Goal: Use online tool/utility: Use online tool/utility

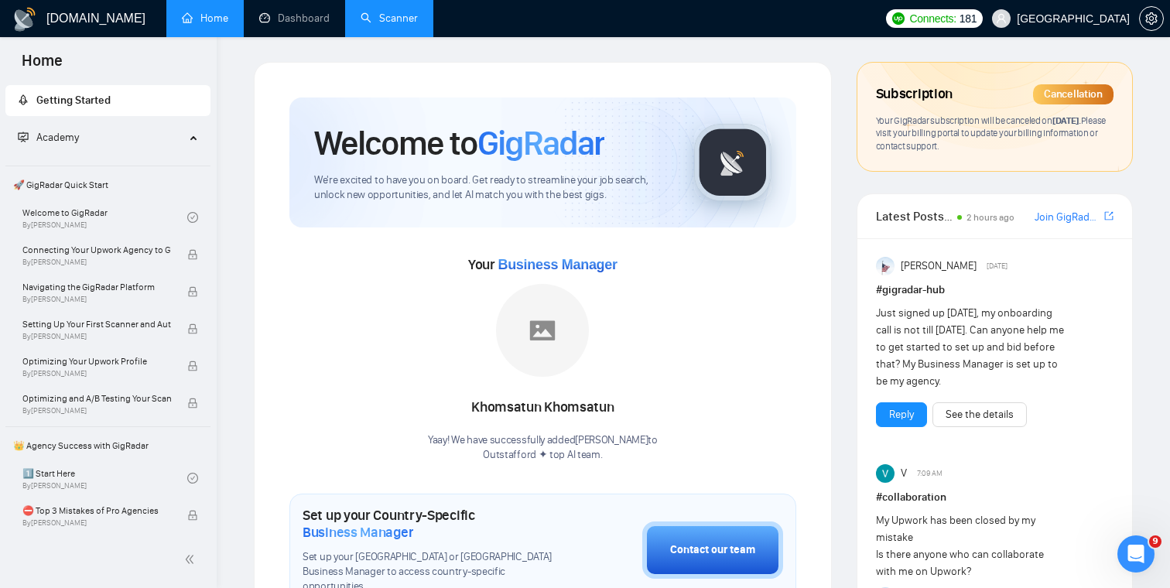
click at [384, 12] on link "Scanner" at bounding box center [389, 18] width 57 height 13
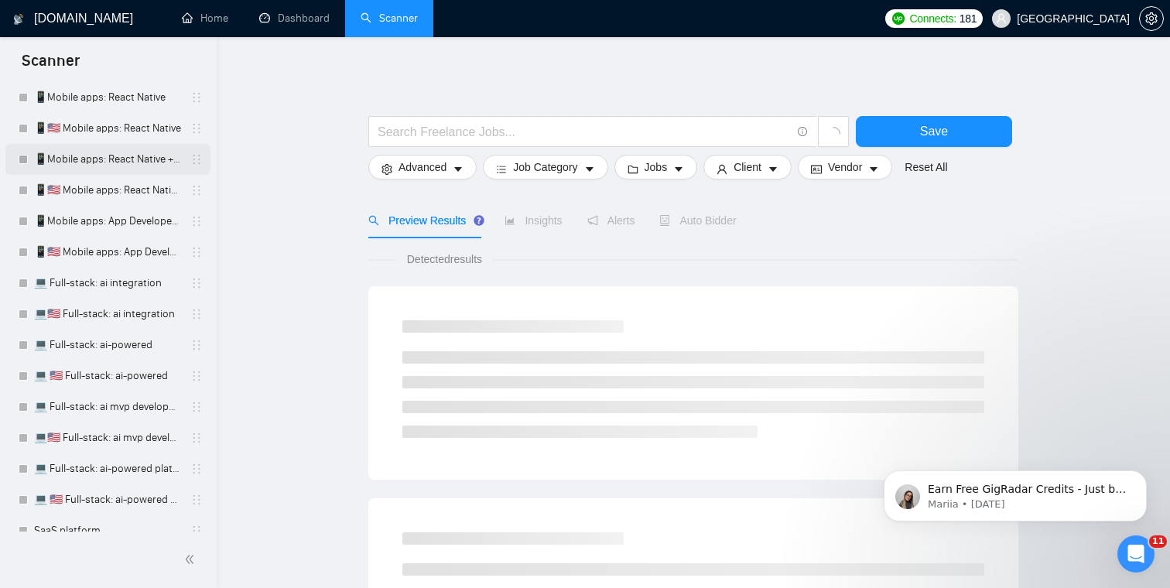
scroll to position [148, 0]
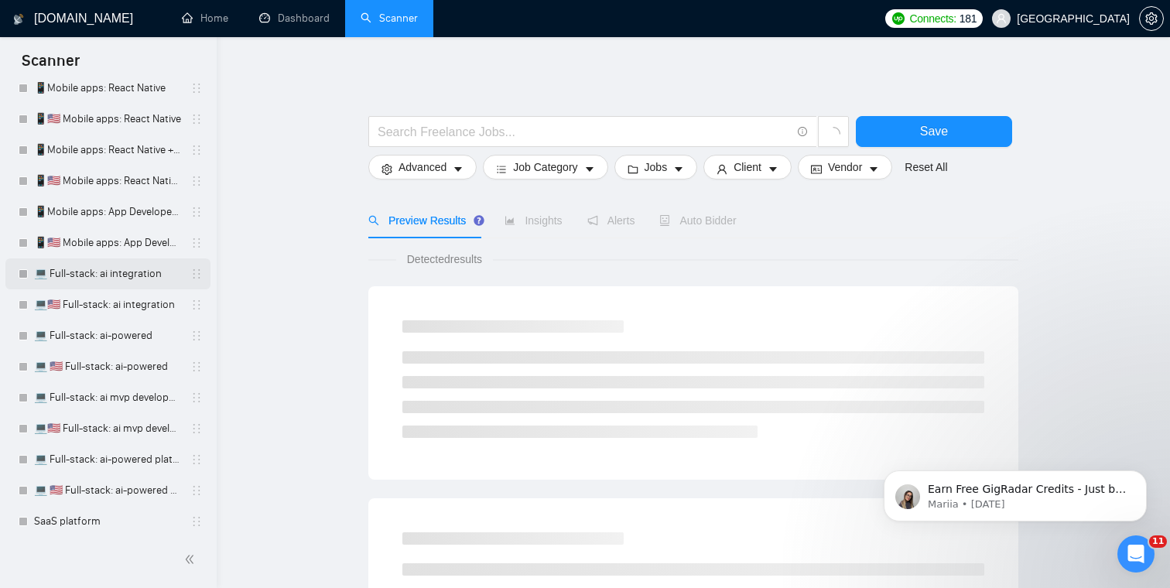
click at [115, 271] on link "💻 Full-stack: ai integration" at bounding box center [107, 273] width 147 height 31
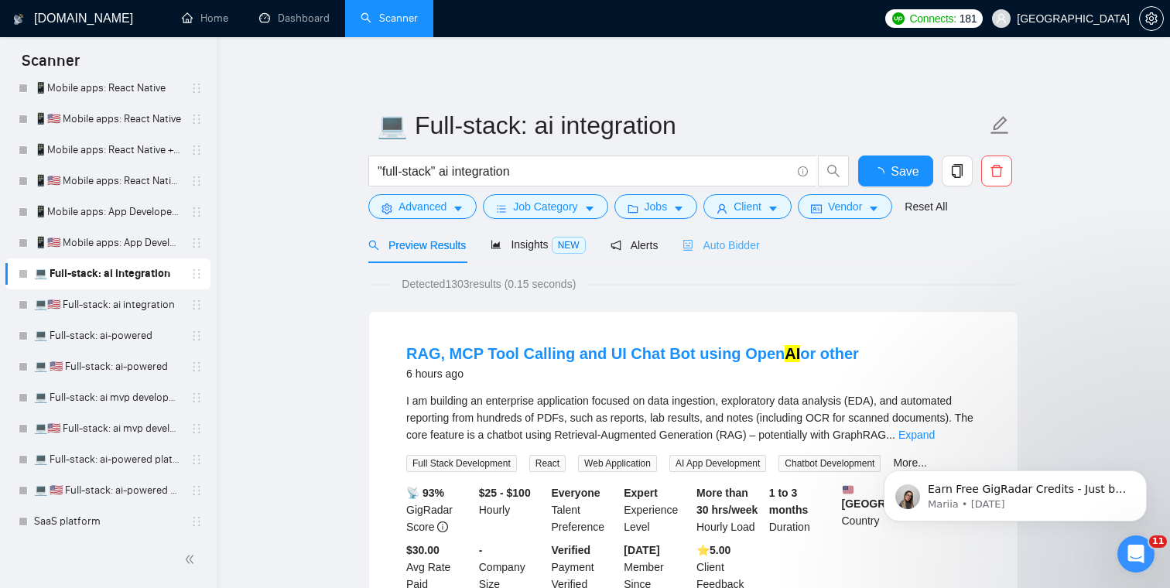
click at [738, 231] on div "Auto Bidder" at bounding box center [721, 245] width 77 height 36
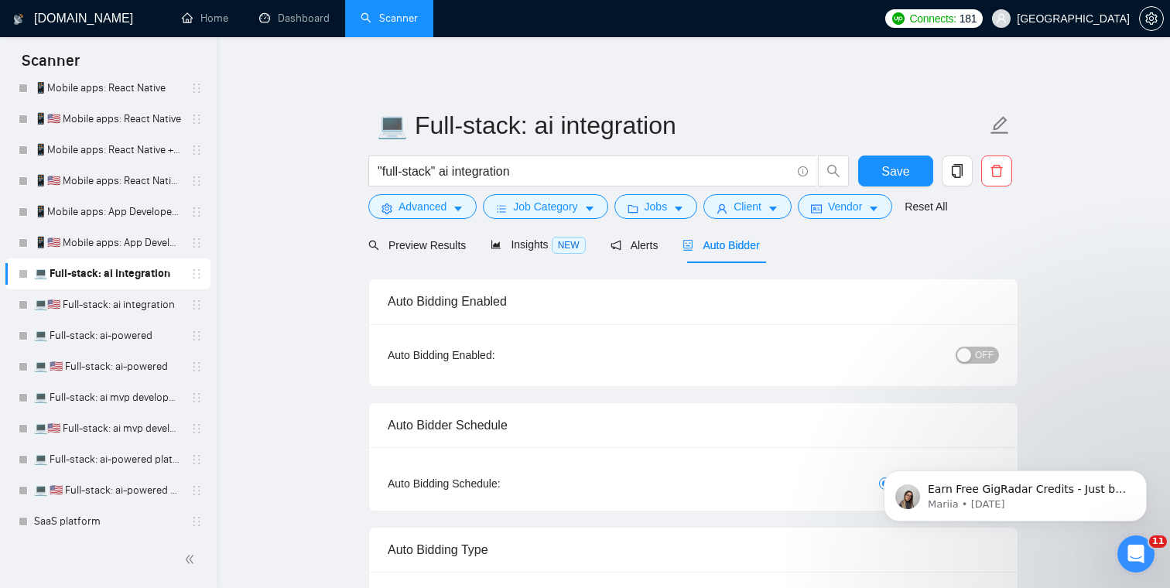
checkbox input "true"
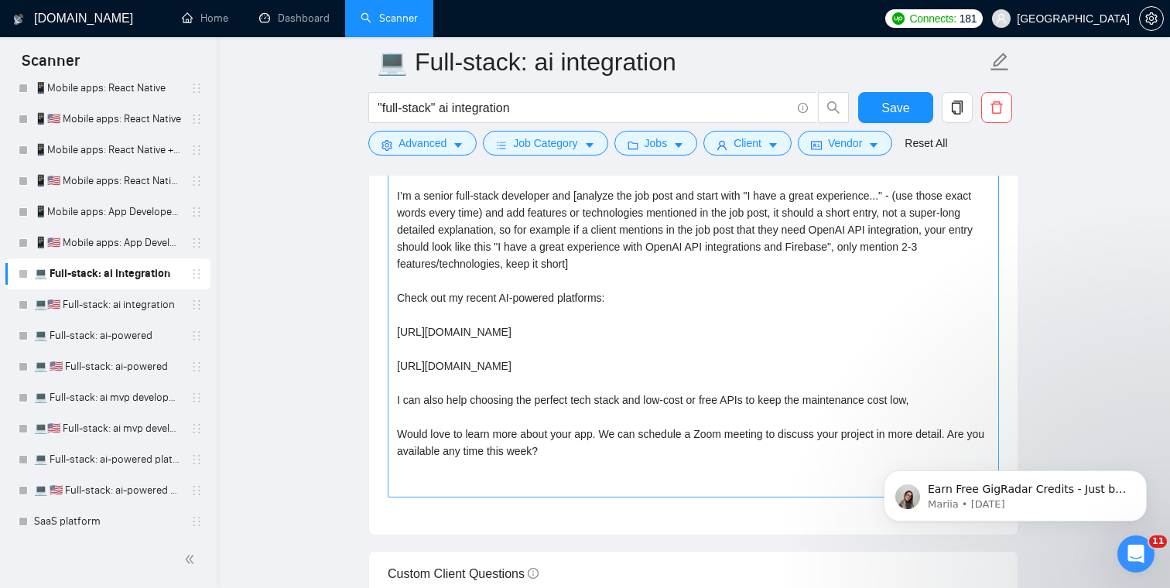
scroll to position [1771, 0]
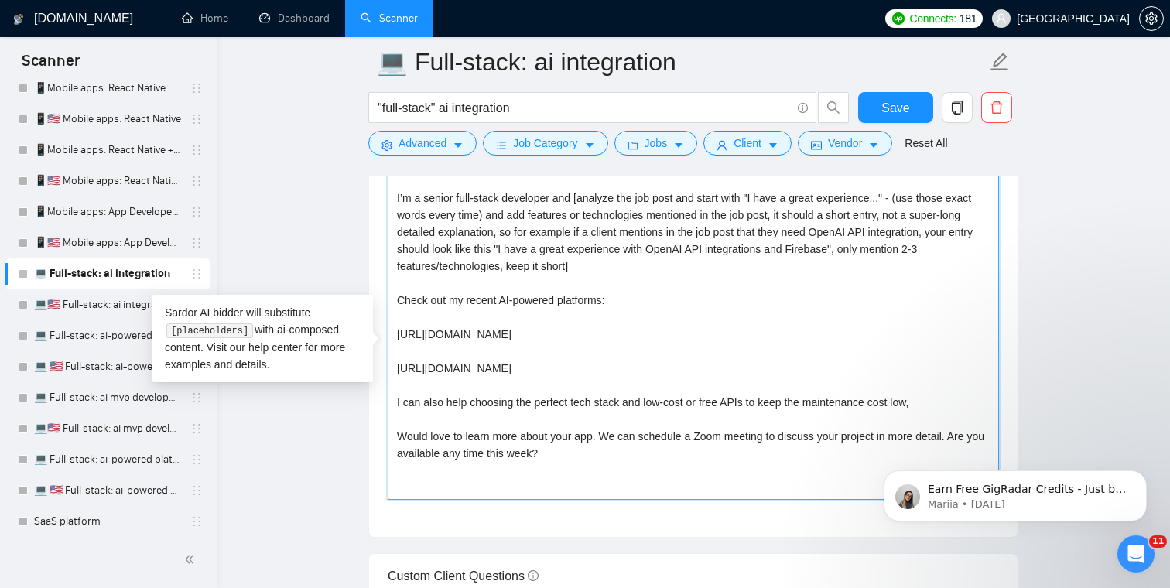
drag, startPoint x: 578, startPoint y: 482, endPoint x: 363, endPoint y: 180, distance: 371.3
click at [583, 340] on textarea "Hey, I’m a senior full-stack developer and [analyze the job post and start with…" at bounding box center [693, 326] width 611 height 348
click at [791, 390] on textarea "Hey, I’m a senior full-stack developer and [analyze the job post and start with…" at bounding box center [693, 326] width 611 height 348
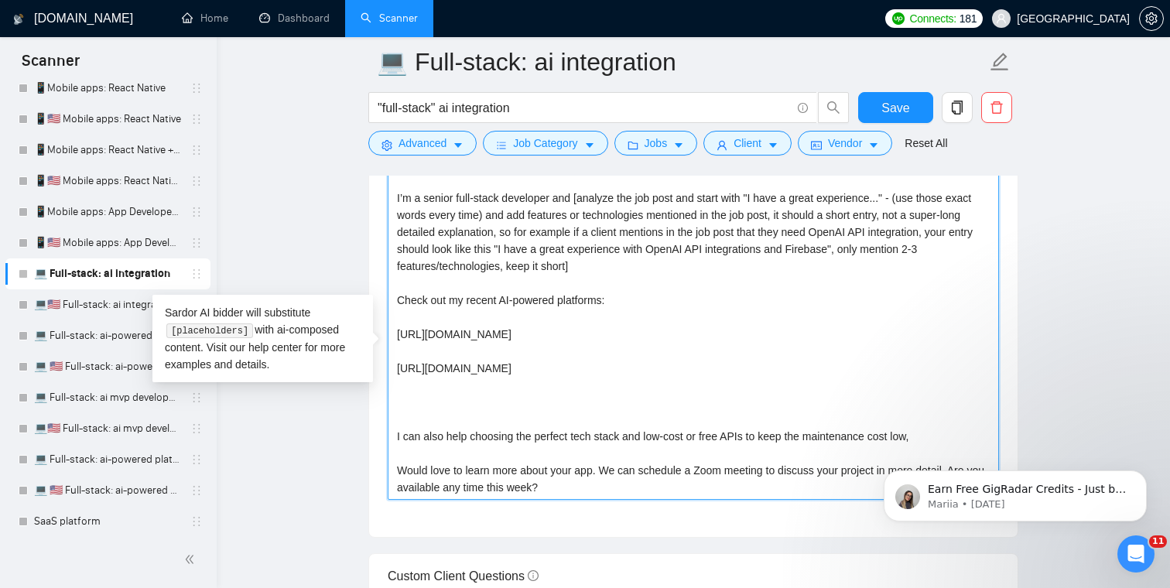
paste textarea "[URL][DOMAIN_NAME]"
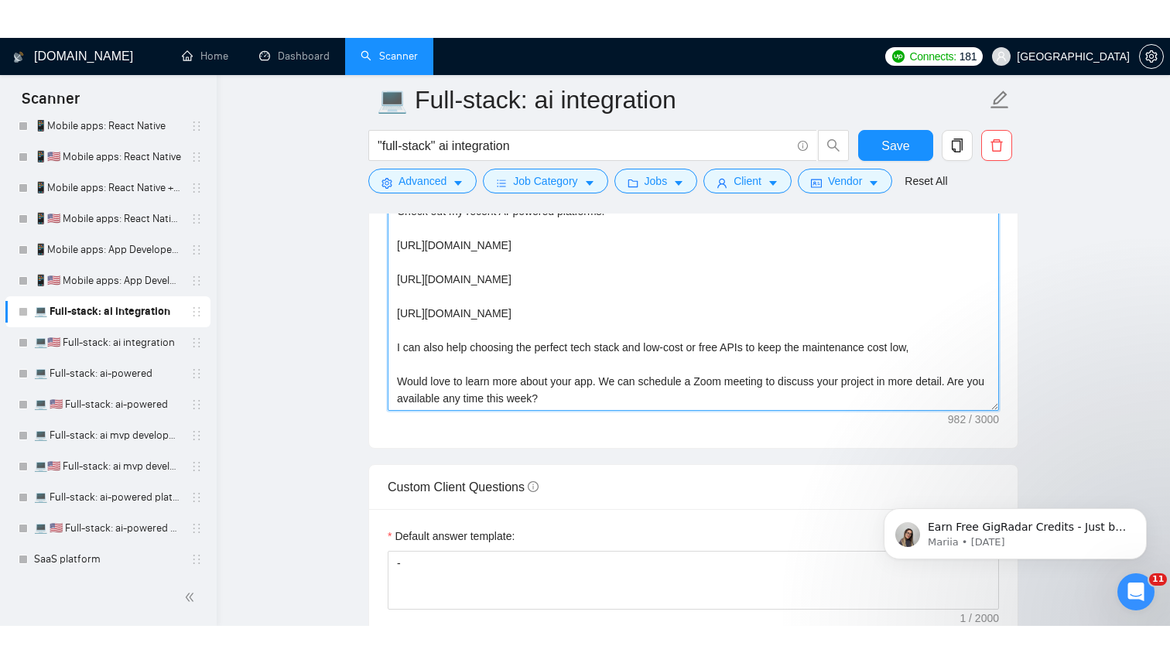
scroll to position [1891, 0]
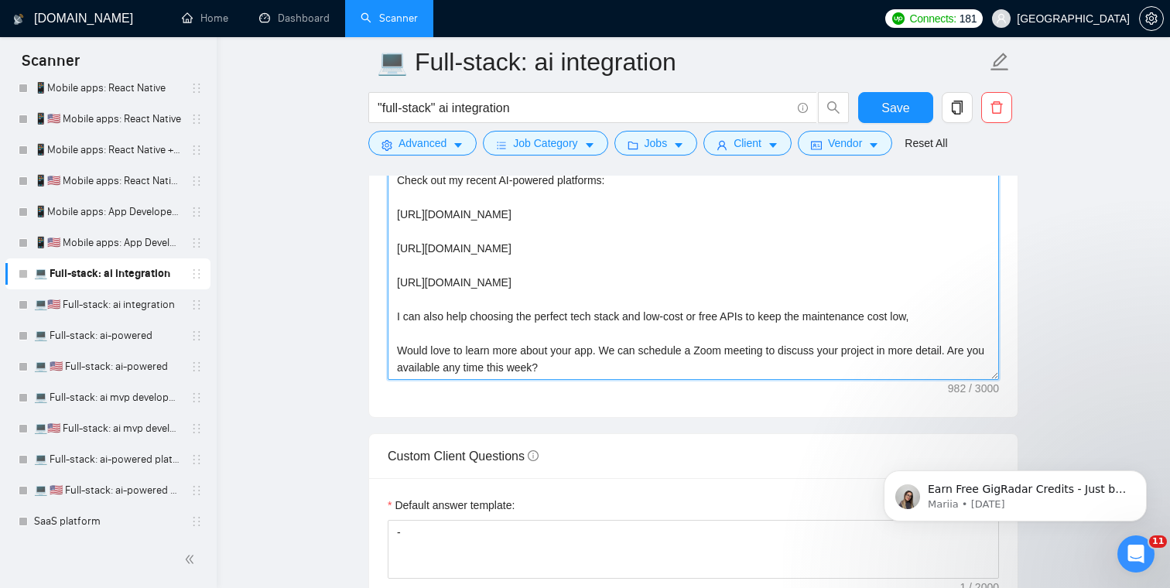
type textarea "Hey, I’m a senior full-stack developer and [analyze the job post and start with…"
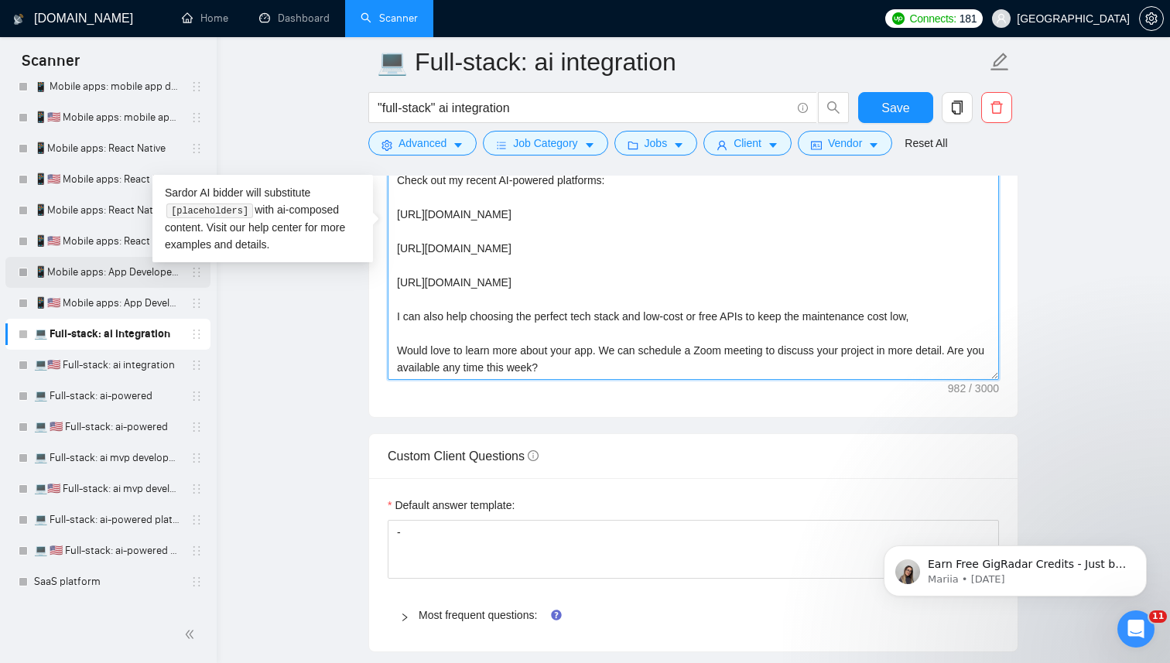
scroll to position [29, 0]
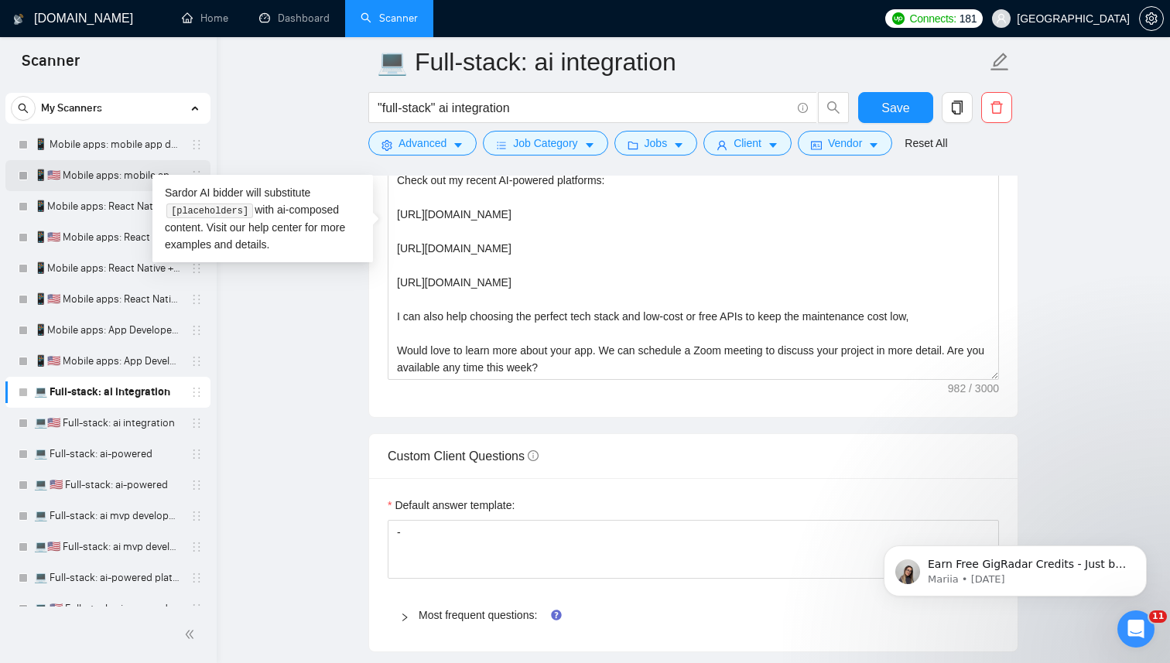
click at [89, 174] on link "📱🇺🇸 Mobile apps: mobile app developer" at bounding box center [107, 175] width 147 height 31
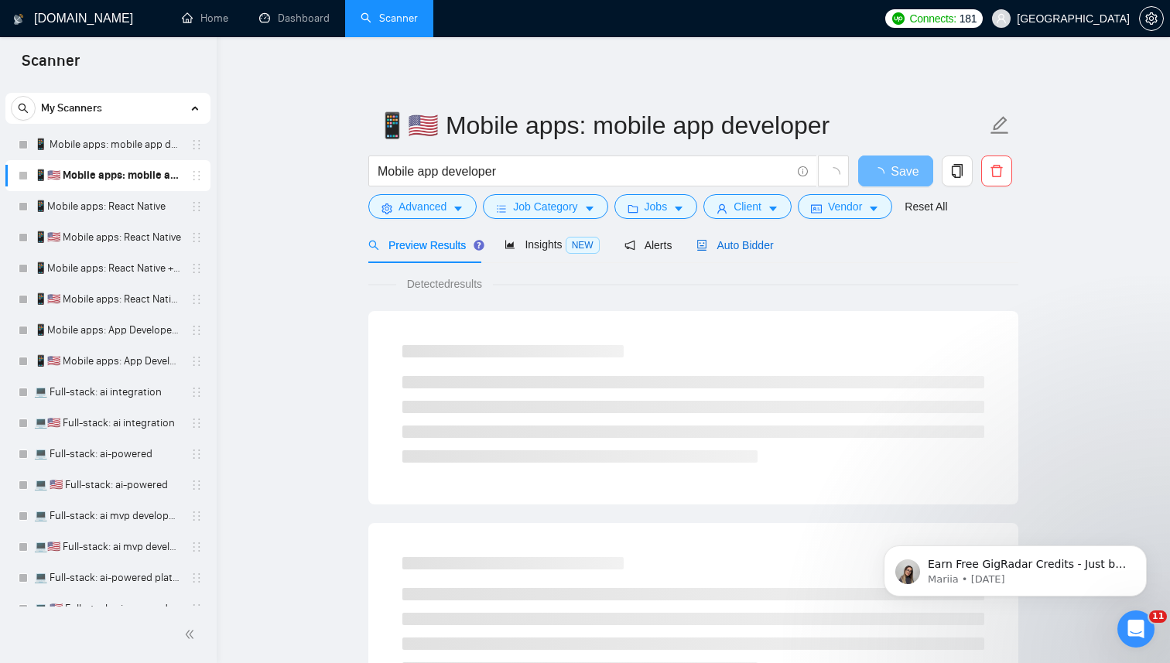
click at [768, 250] on span "Auto Bidder" at bounding box center [734, 245] width 77 height 12
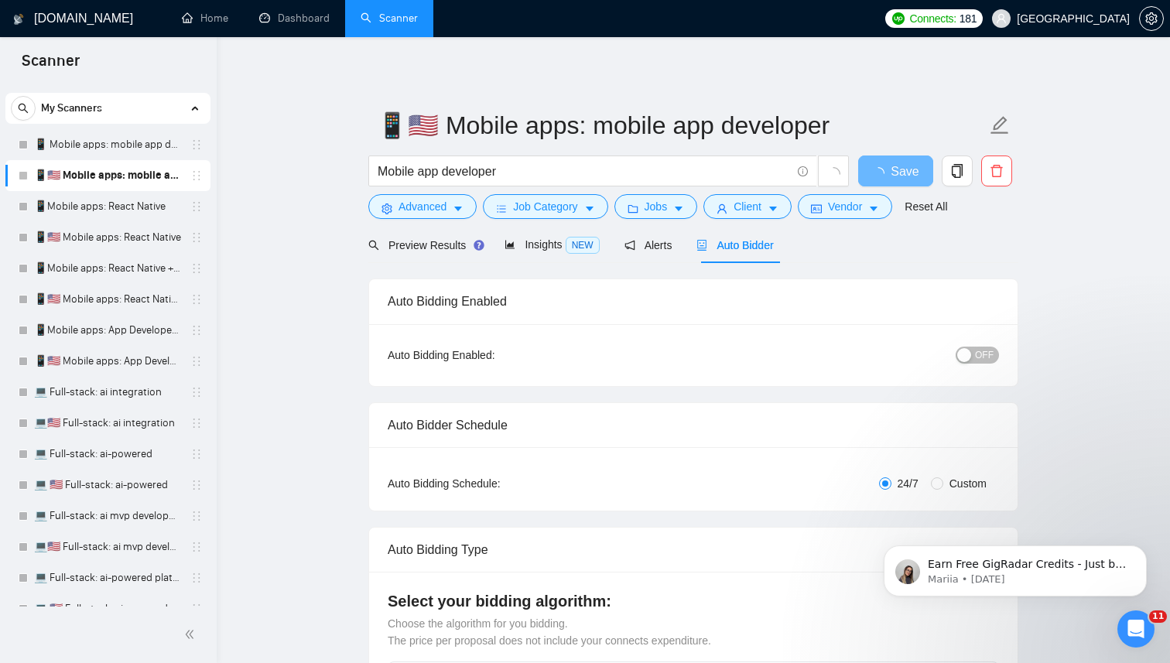
checkbox input "true"
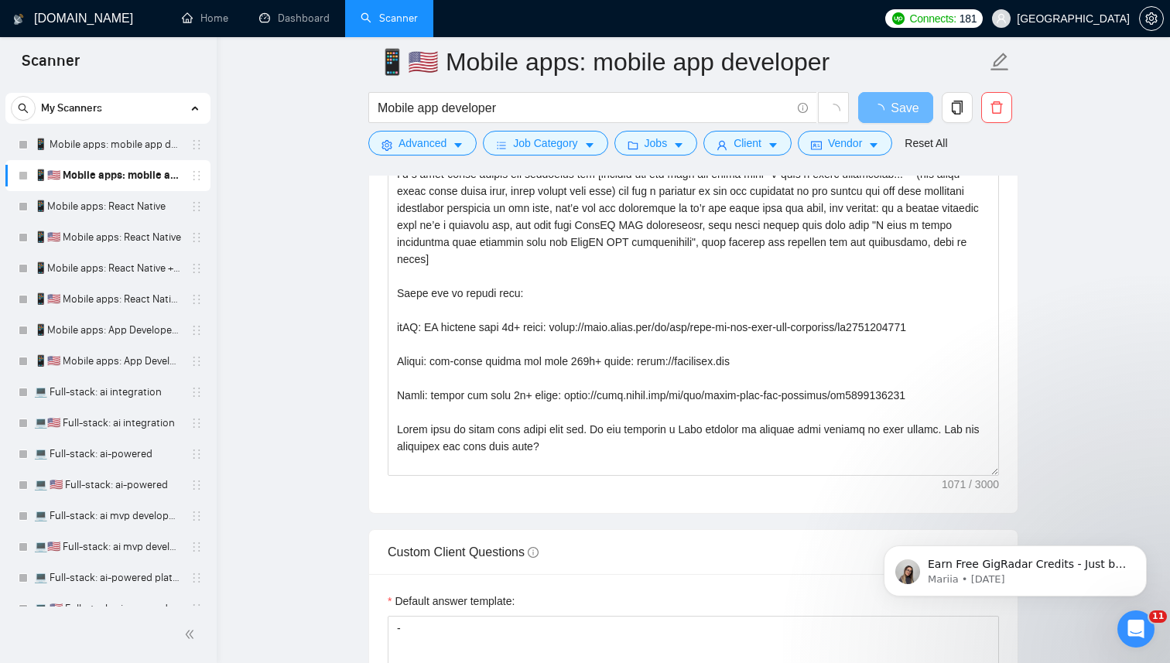
scroll to position [1837, 0]
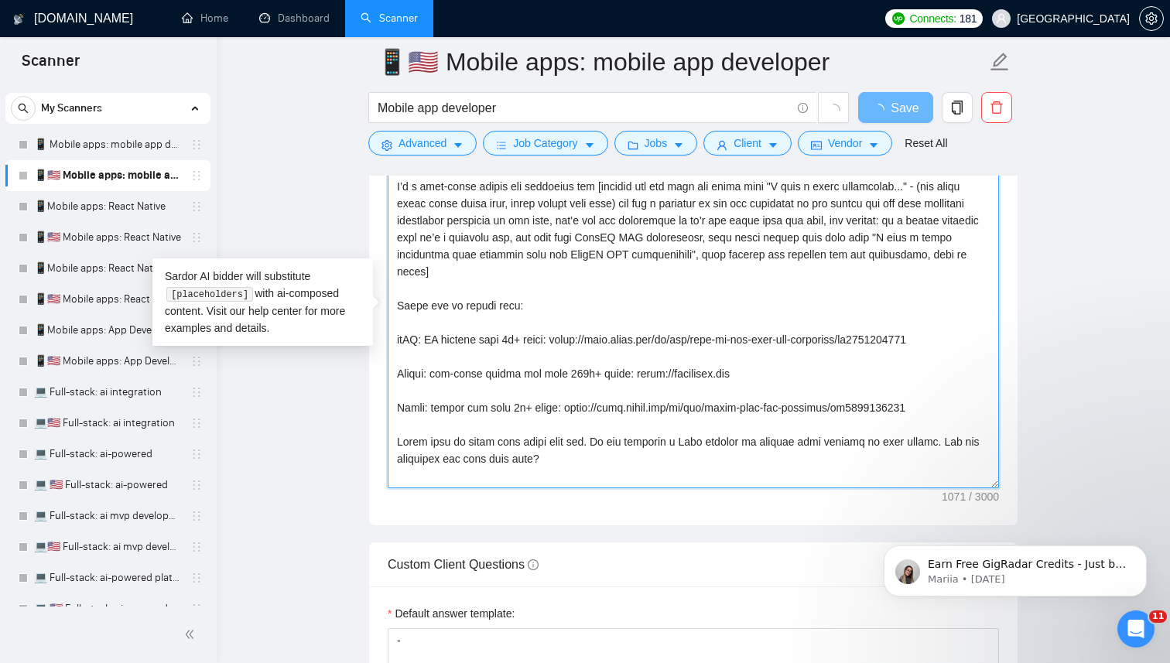
drag, startPoint x: 574, startPoint y: 466, endPoint x: 364, endPoint y: 186, distance: 350.4
click at [364, 186] on main "📱🇺🇸 Mobile apps: mobile app developer Mobile app developer Save Advanced Job Ca…" at bounding box center [693, 539] width 904 height 4628
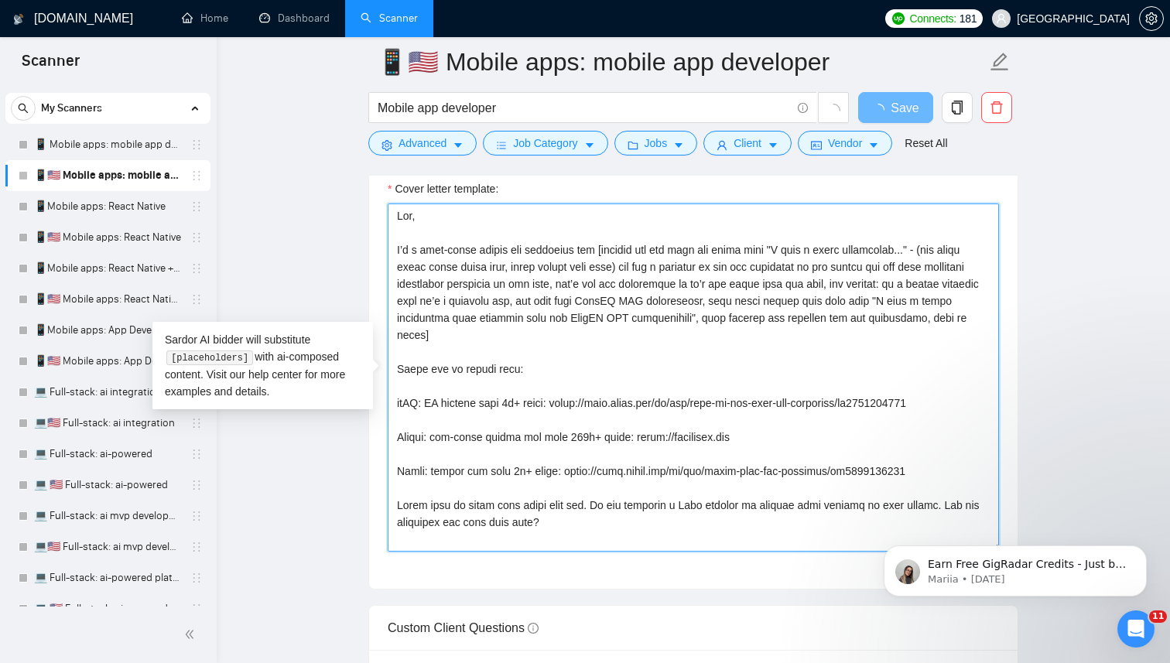
scroll to position [1772, 0]
click at [397, 217] on textarea "Cover letter template:" at bounding box center [693, 379] width 611 height 348
drag, startPoint x: 397, startPoint y: 216, endPoint x: 616, endPoint y: 588, distance: 431.9
click at [616, 587] on div "Cover letter template:" at bounding box center [693, 376] width 648 height 427
